Goal: Transaction & Acquisition: Purchase product/service

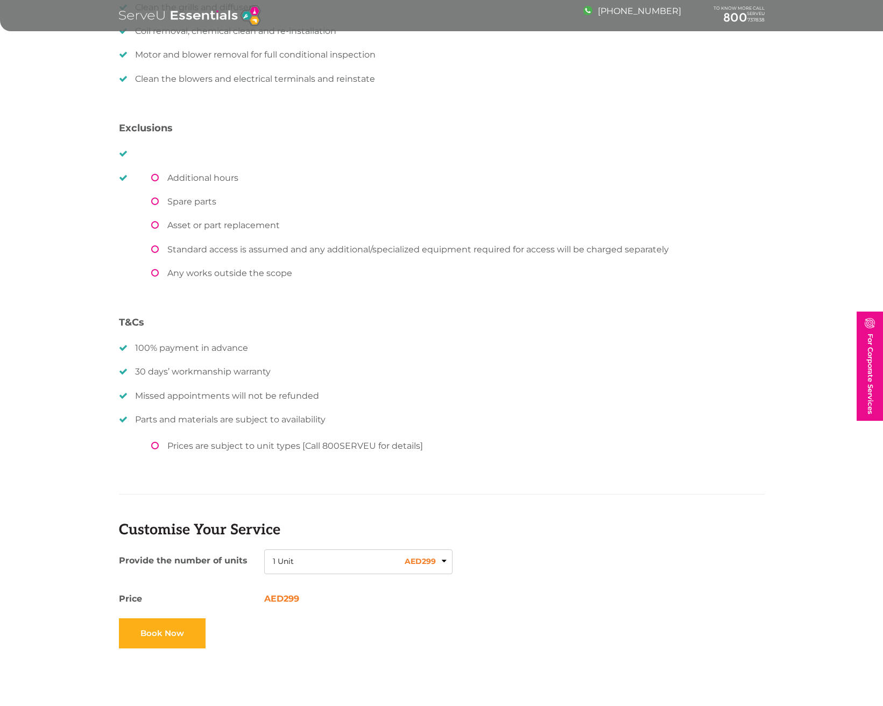
scroll to position [592, 0]
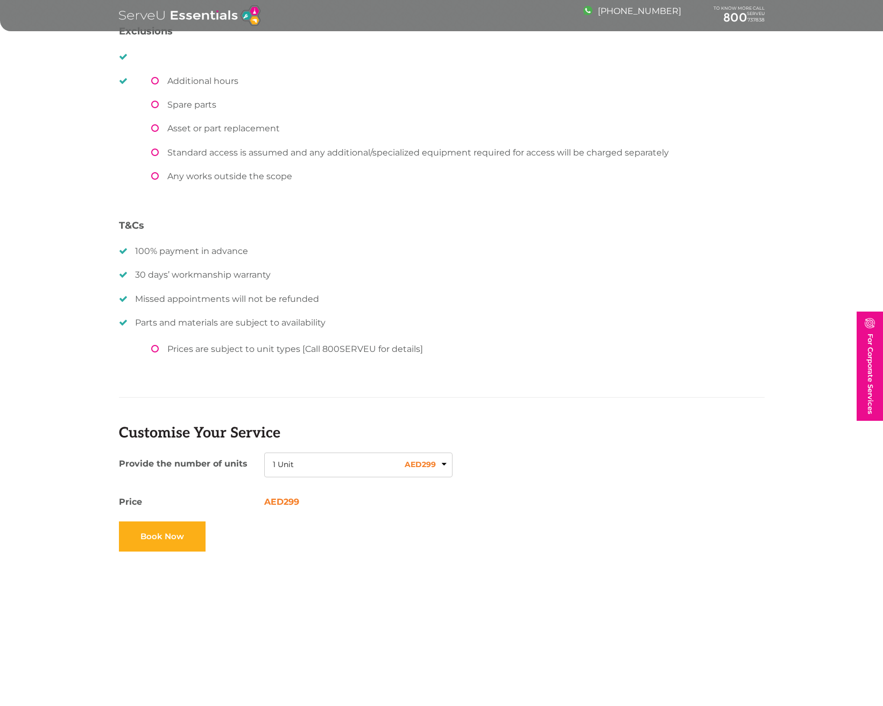
click at [442, 463] on button "1 Unit AED 299" at bounding box center [358, 464] width 188 height 25
click at [443, 460] on button "1 Unit AED 299" at bounding box center [358, 464] width 188 height 25
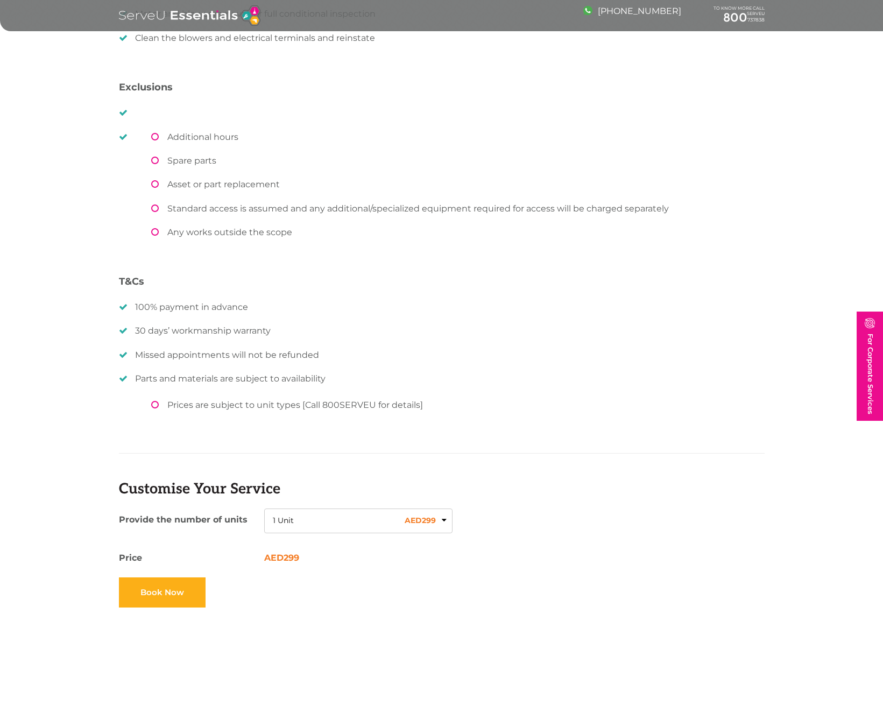
scroll to position [753, 0]
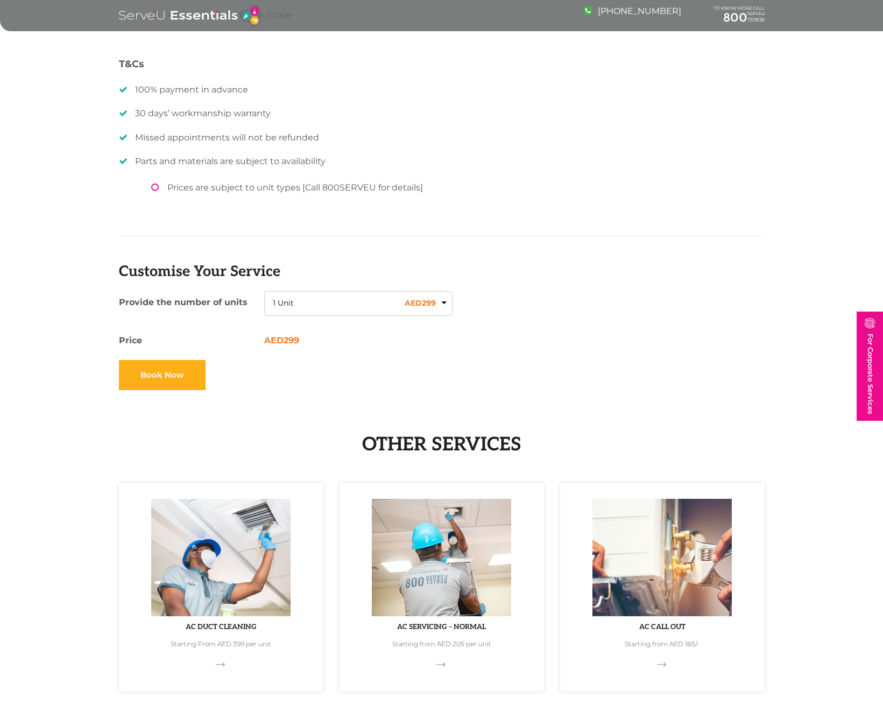
click at [335, 307] on button "1 Unit AED 299" at bounding box center [358, 303] width 188 height 25
click at [337, 353] on li "2 Units AED 598" at bounding box center [358, 357] width 172 height 18
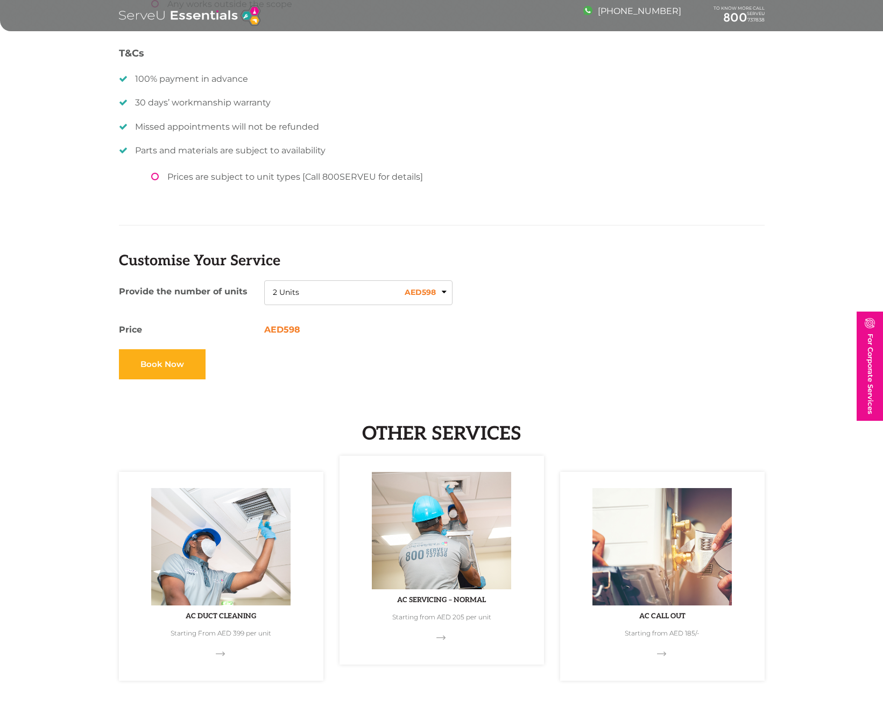
scroll to position [968, 0]
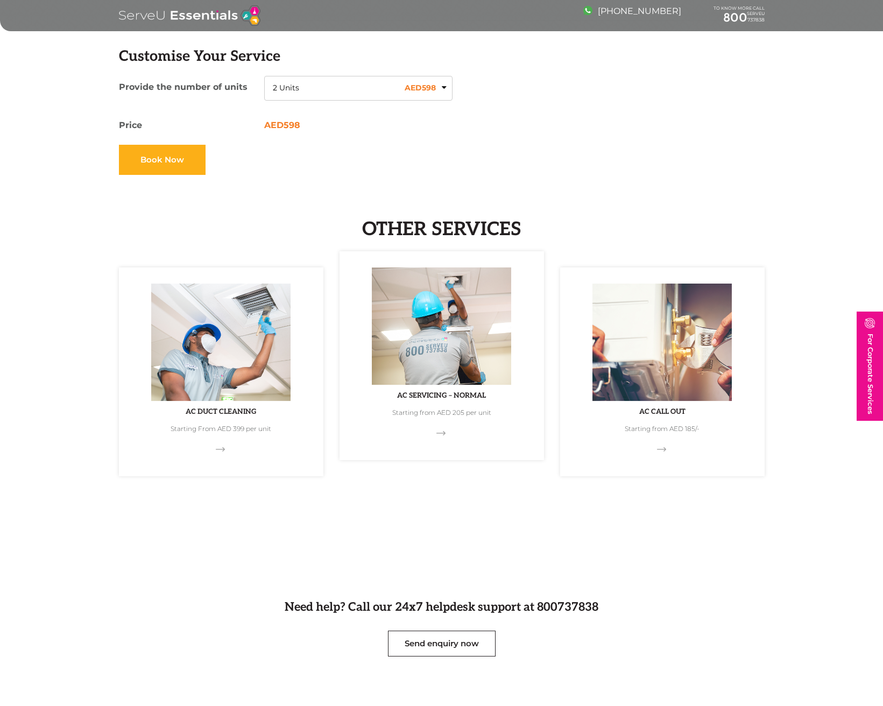
click at [444, 431] on span at bounding box center [441, 436] width 11 height 11
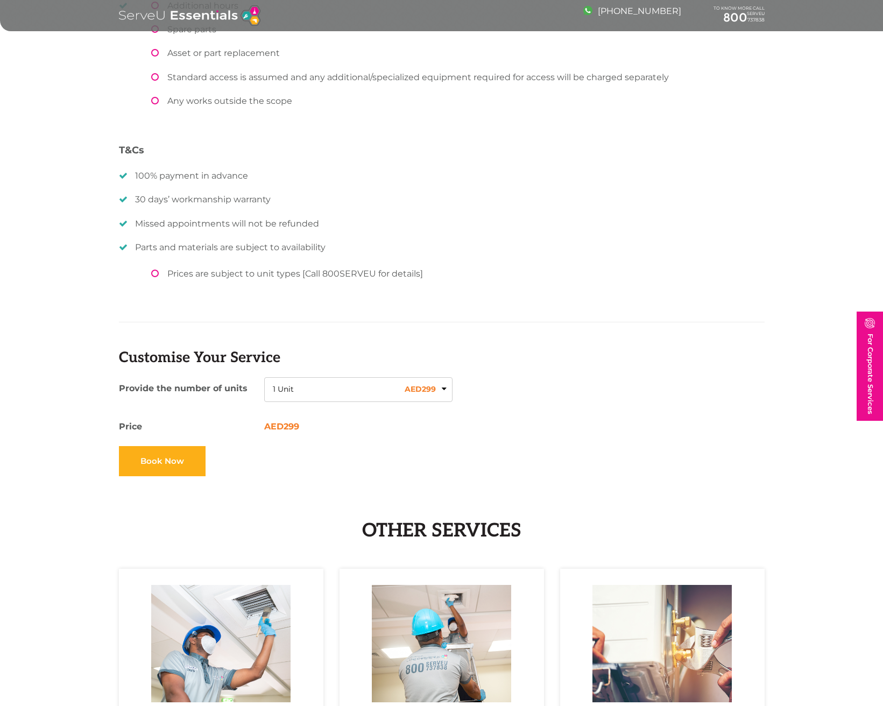
scroll to position [650, 0]
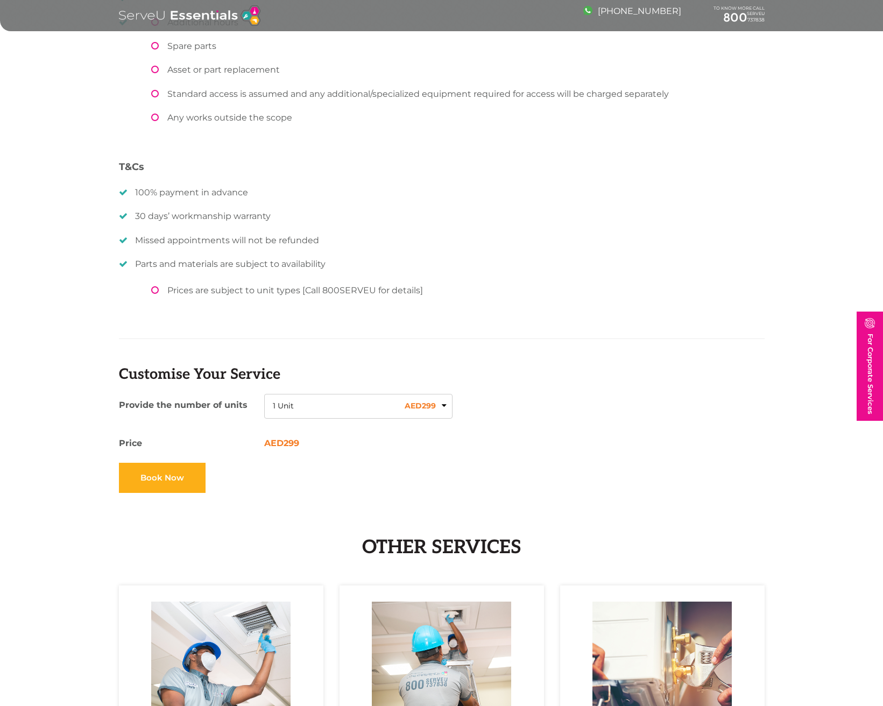
click at [155, 289] on li "Prices are subject to unit types [Call 800SERVEU for details]" at bounding box center [457, 290] width 613 height 10
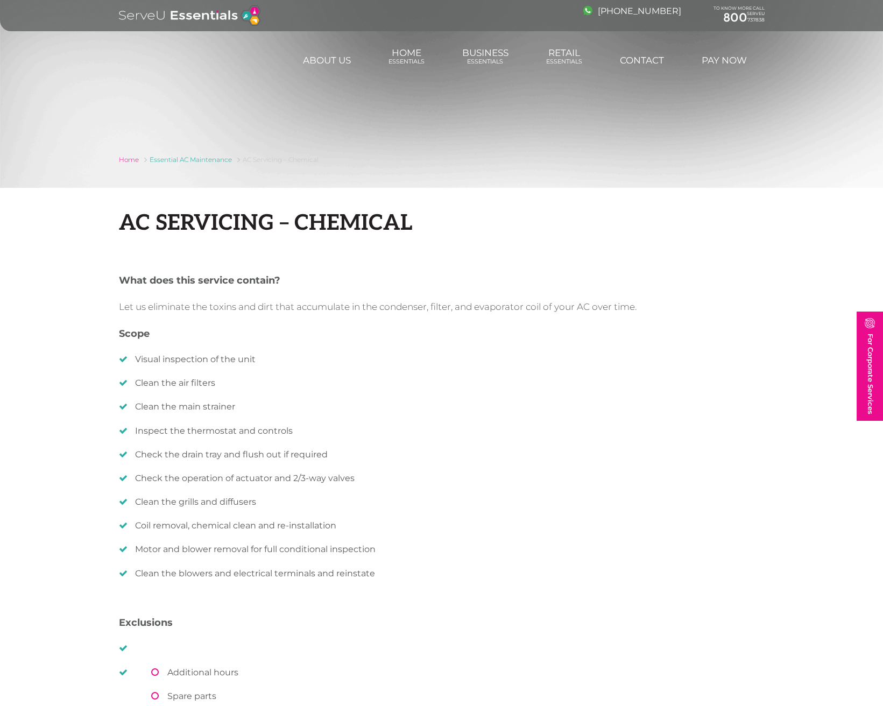
scroll to position [0, 0]
